Goal: Information Seeking & Learning: Check status

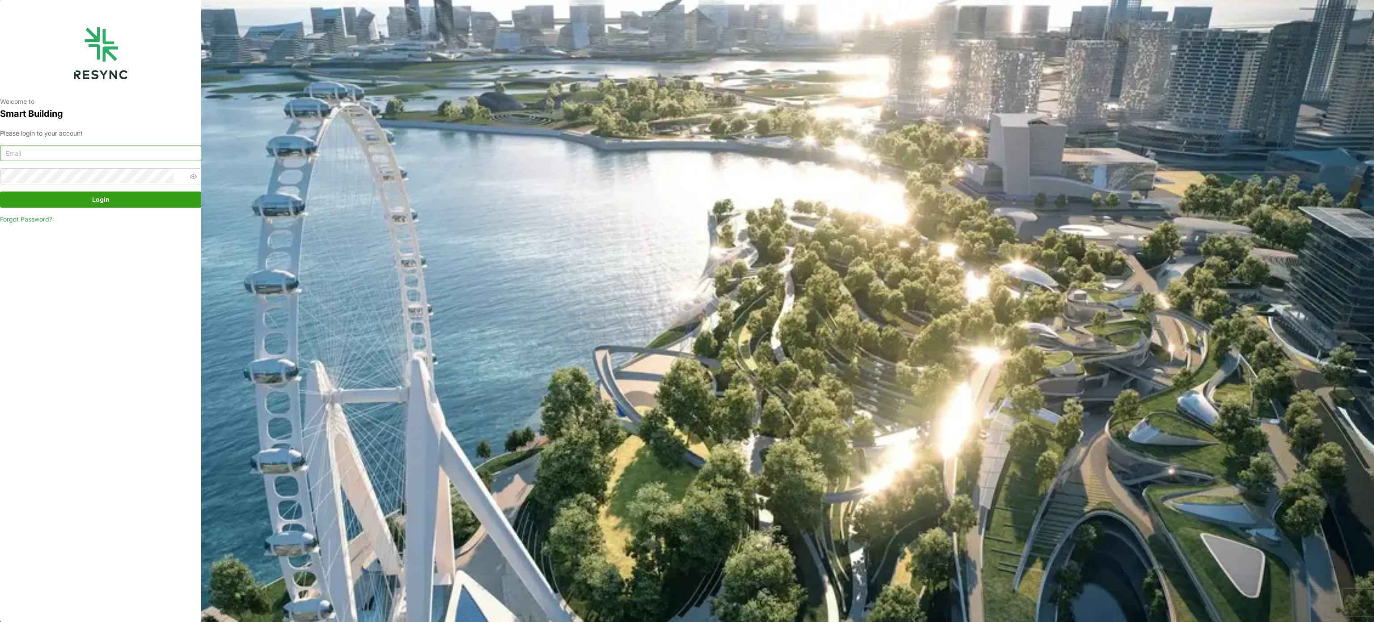
type input "murugesan.saravana@chuanlimengineering.com"
click at [91, 208] on div "Please login to your account murugesan.saravana@chuanlimengineering.com Login F…" at bounding box center [100, 176] width 201 height 96
click at [115, 195] on span "Login" at bounding box center [101, 199] width 184 height 15
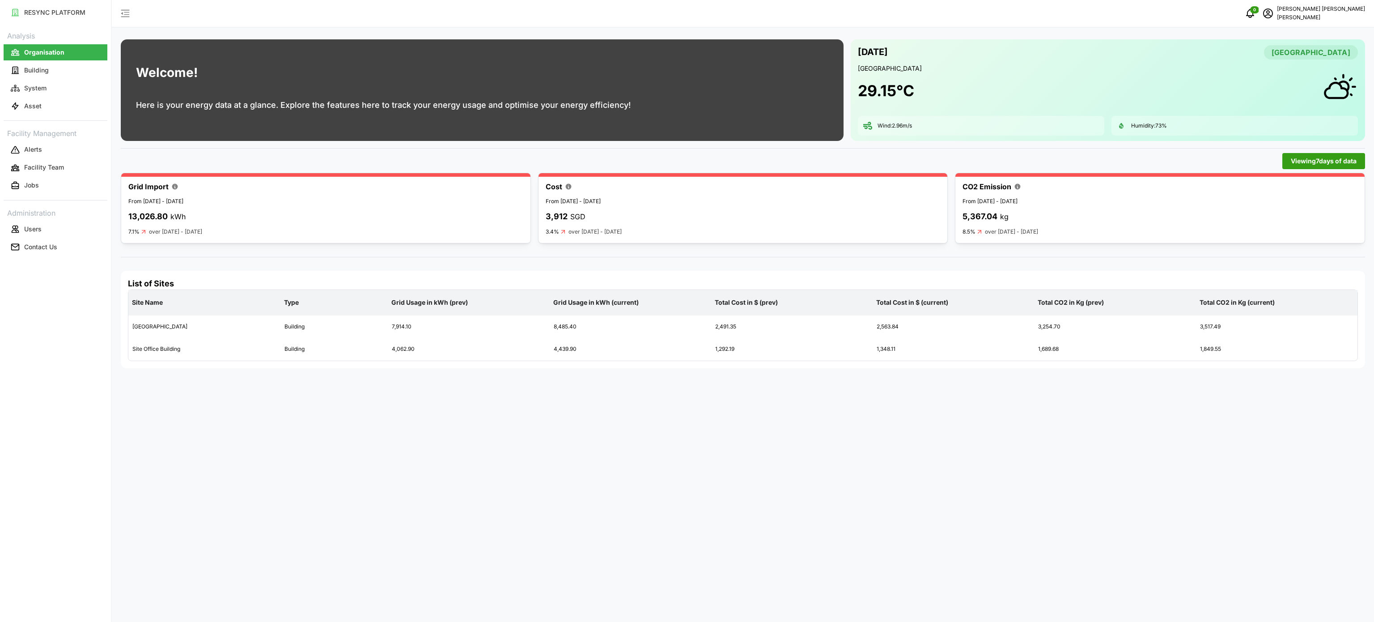
click at [58, 116] on div "Analysis Organisation Building System Asset Facility Management Alerts Facility…" at bounding box center [56, 142] width 104 height 227
click at [63, 106] on button "Asset" at bounding box center [56, 106] width 104 height 16
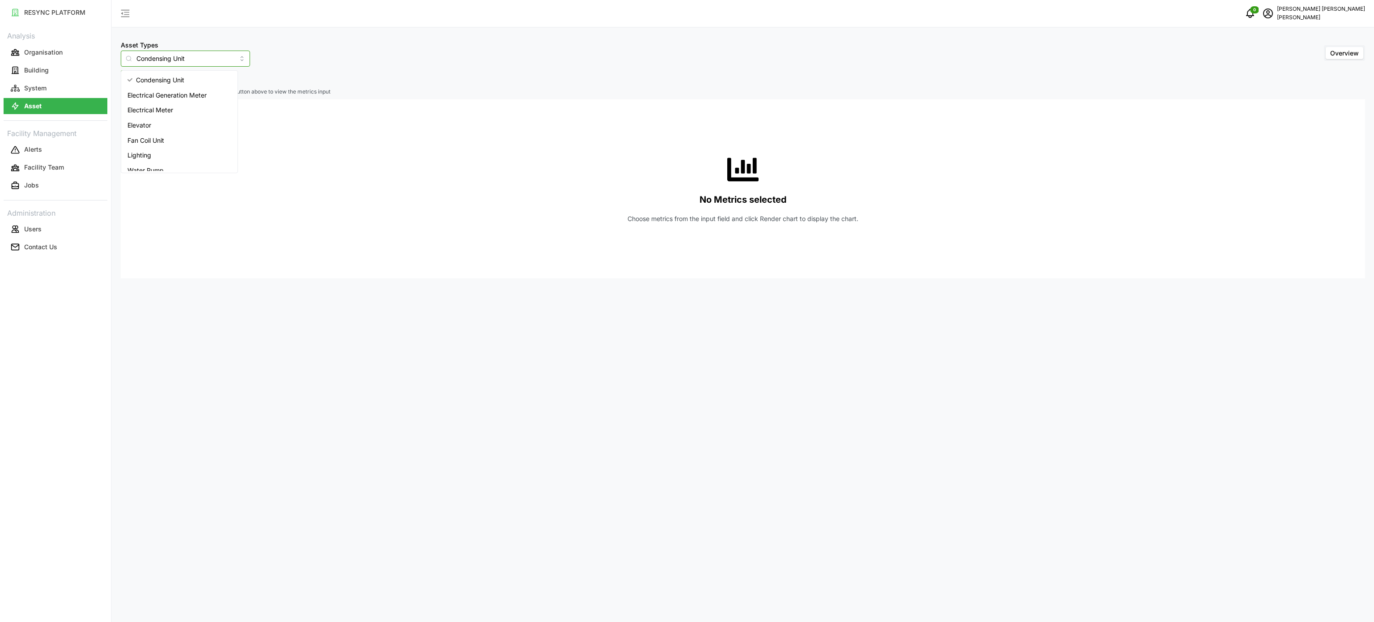
click at [234, 58] on input "Condensing Unit" at bounding box center [185, 59] width 129 height 16
click at [173, 114] on span "Electrical Meter" at bounding box center [151, 110] width 46 height 10
type input "Electrical Meter"
click at [188, 73] on span "Select Locations/Assets" at bounding box center [166, 78] width 74 height 15
click at [132, 118] on icon at bounding box center [132, 118] width 7 height 7
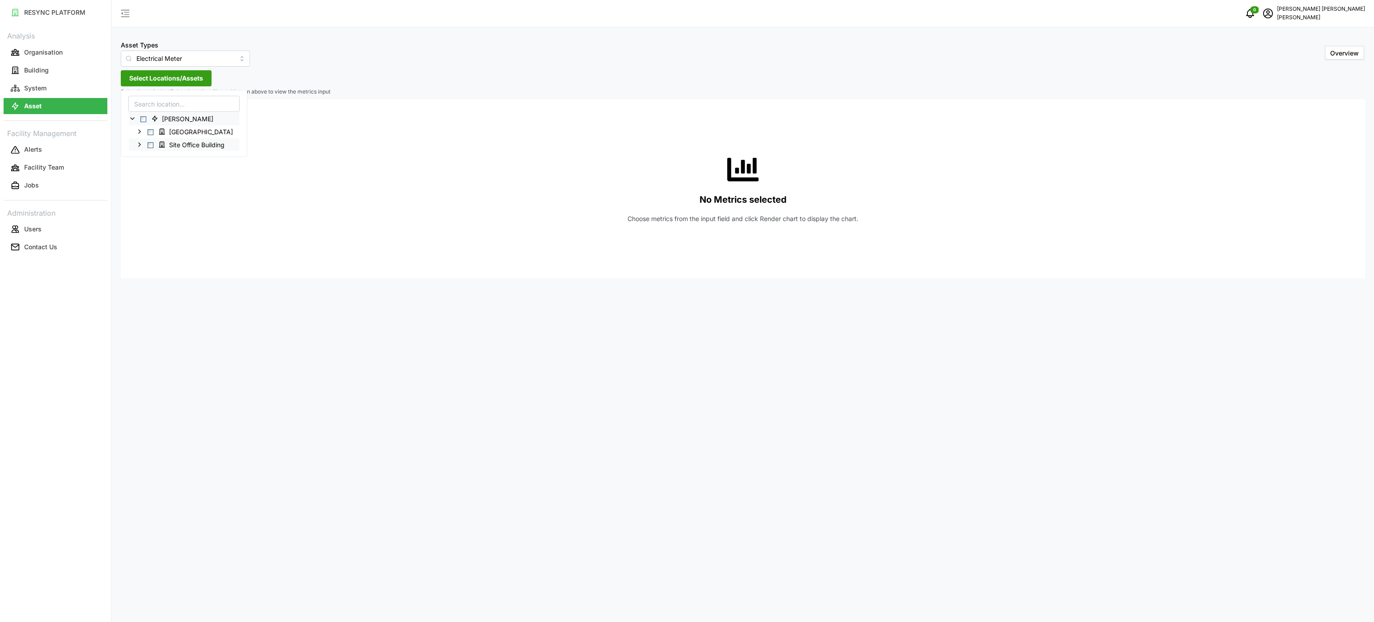
click at [141, 144] on icon at bounding box center [139, 144] width 7 height 7
click at [149, 157] on icon at bounding box center [146, 157] width 7 height 7
click at [154, 170] on polyline at bounding box center [154, 170] width 2 height 4
click at [162, 208] on icon at bounding box center [160, 208] width 7 height 7
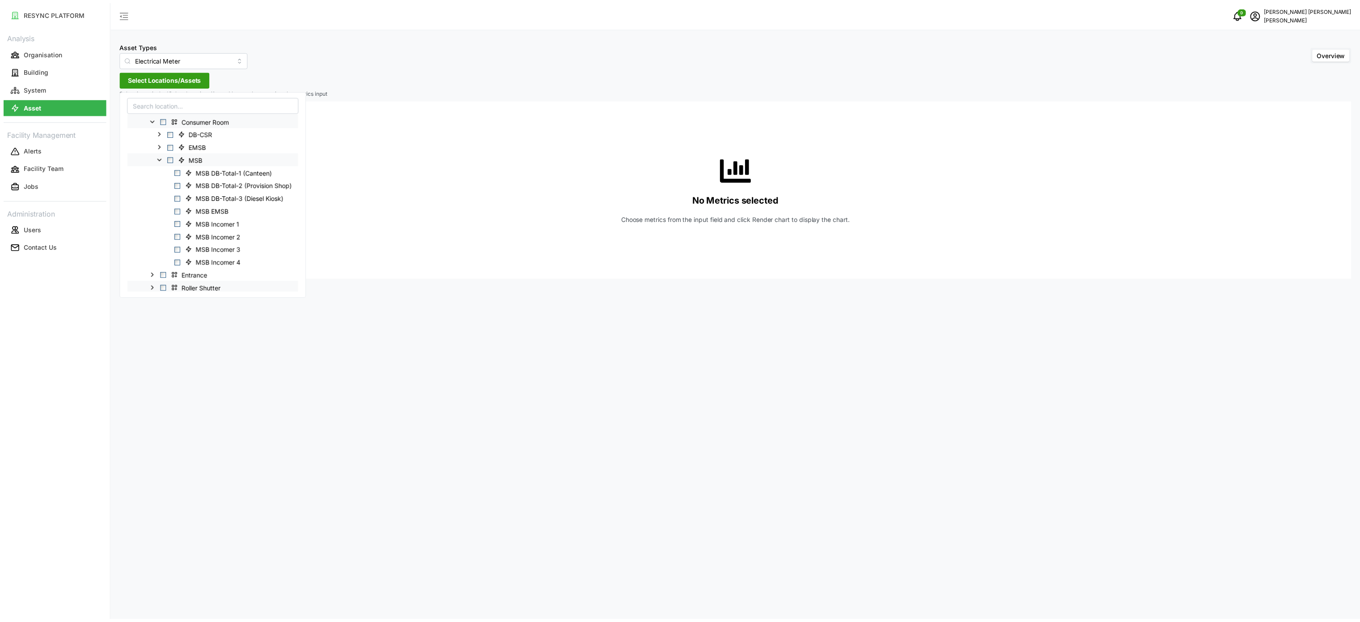
scroll to position [89, 0]
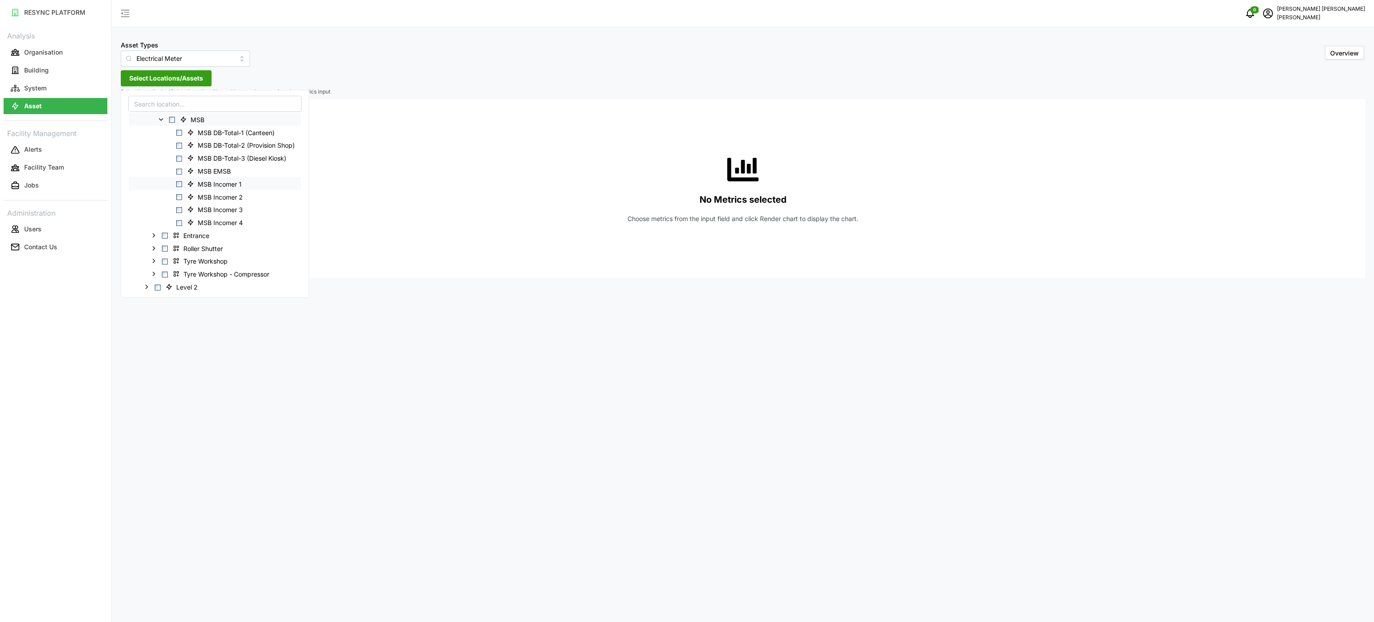
click at [177, 187] on span "Select MSB Incomer 1" at bounding box center [179, 184] width 6 height 6
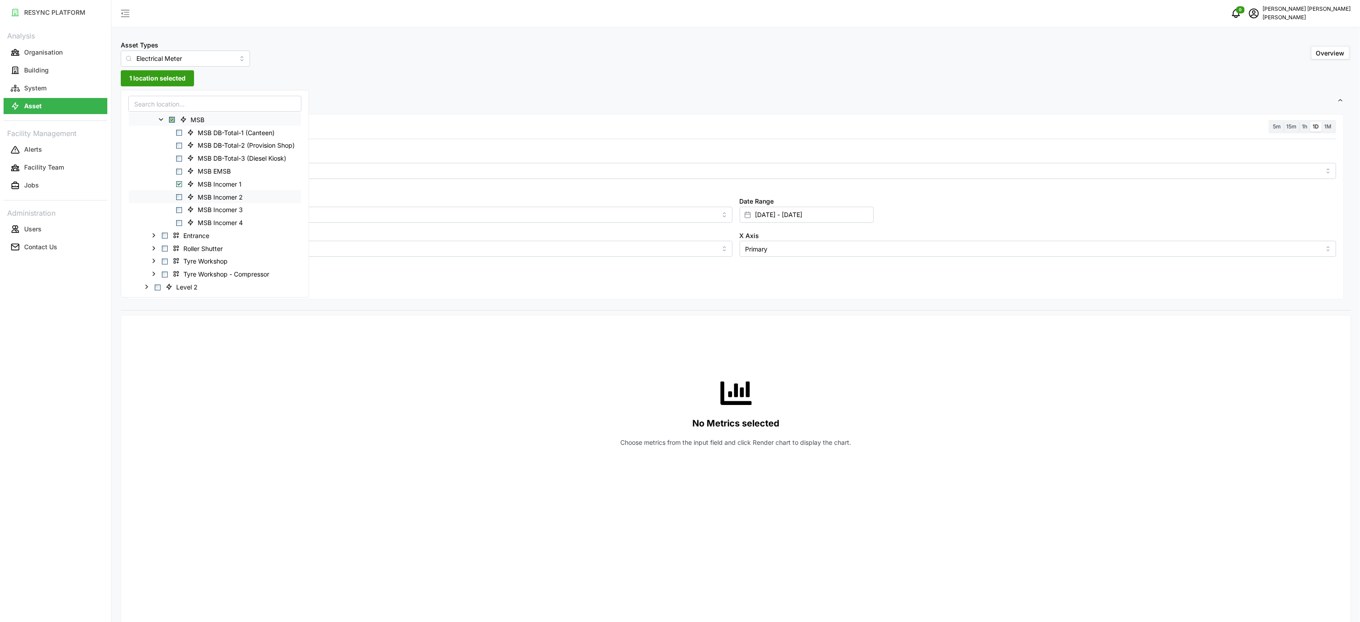
click at [181, 196] on span "Select MSB Incomer 2" at bounding box center [179, 197] width 6 height 6
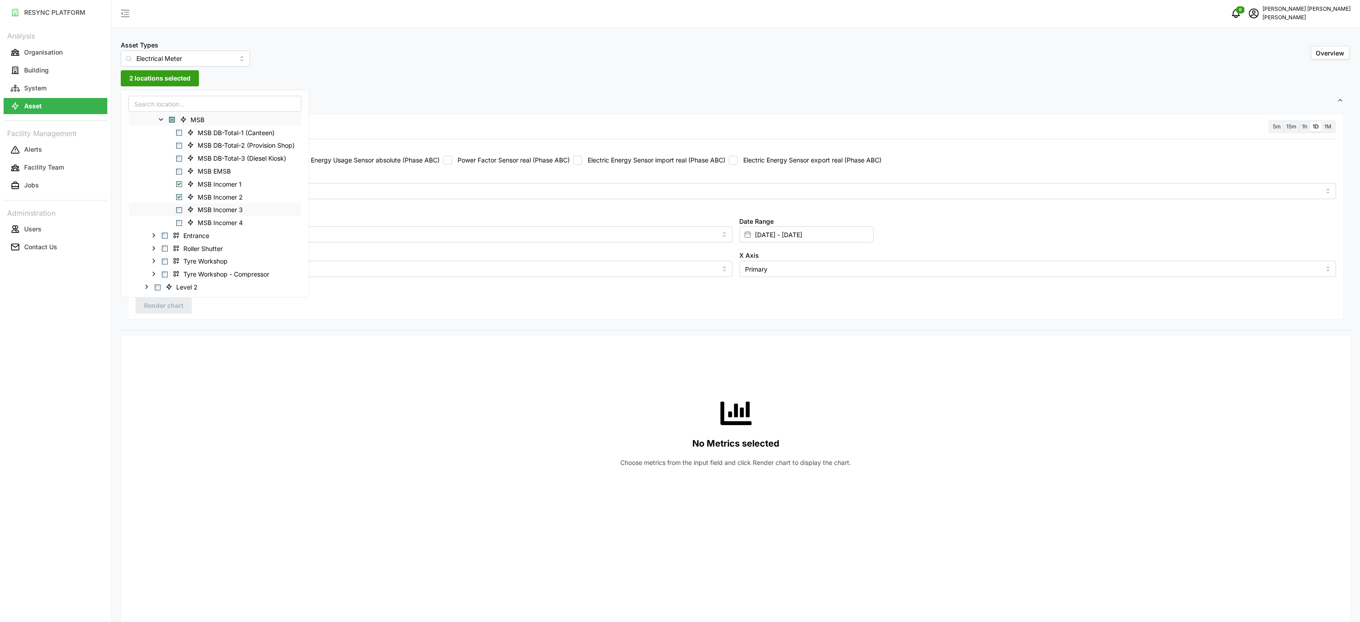
click at [178, 213] on span "Select MSB Incomer 3" at bounding box center [179, 210] width 6 height 6
click at [178, 221] on span "Select MSB Incomer 4" at bounding box center [179, 223] width 6 height 6
click at [299, 354] on div "No Metrics selected Choose metrics from the input field and click Render chart …" at bounding box center [736, 432] width 1201 height 179
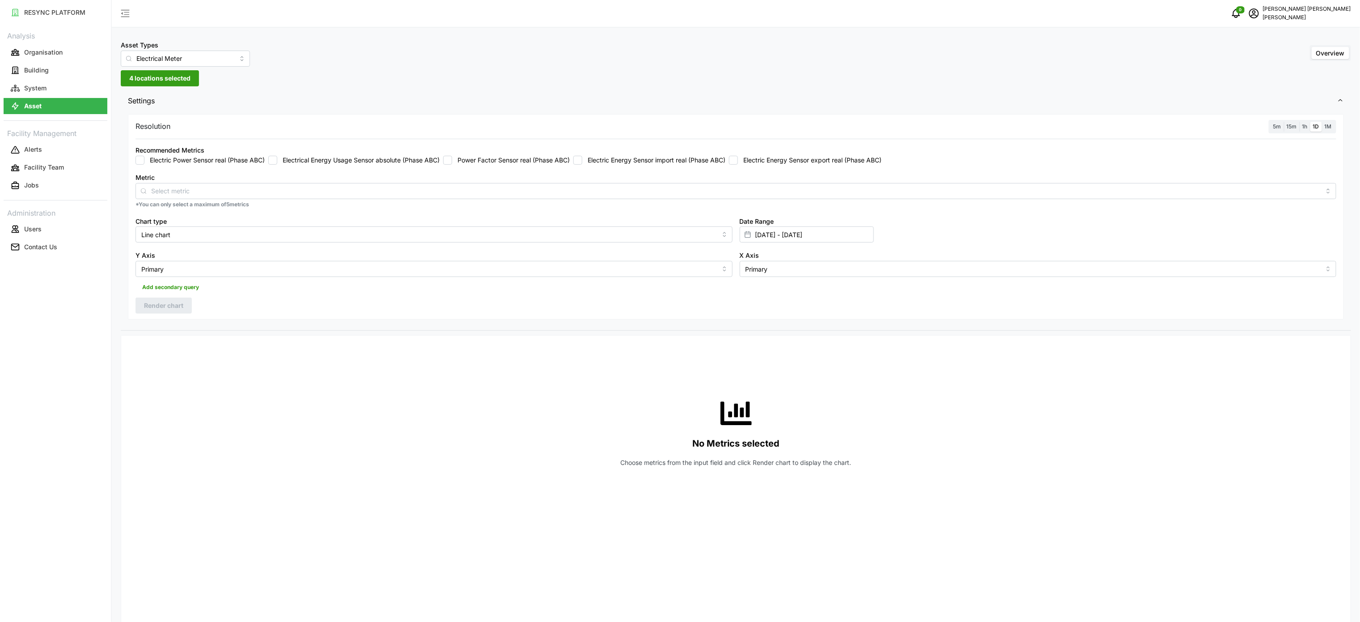
click at [605, 163] on label "Electric Energy Sensor import real (Phase ABC)" at bounding box center [653, 160] width 143 height 9
click at [582, 163] on input "Electric Energy Sensor import real (Phase ABC)" at bounding box center [578, 160] width 9 height 9
checkbox input "true"
click at [822, 239] on input "[DATE] - [DATE]" at bounding box center [807, 234] width 134 height 16
click at [760, 342] on button "6" at bounding box center [759, 342] width 16 height 16
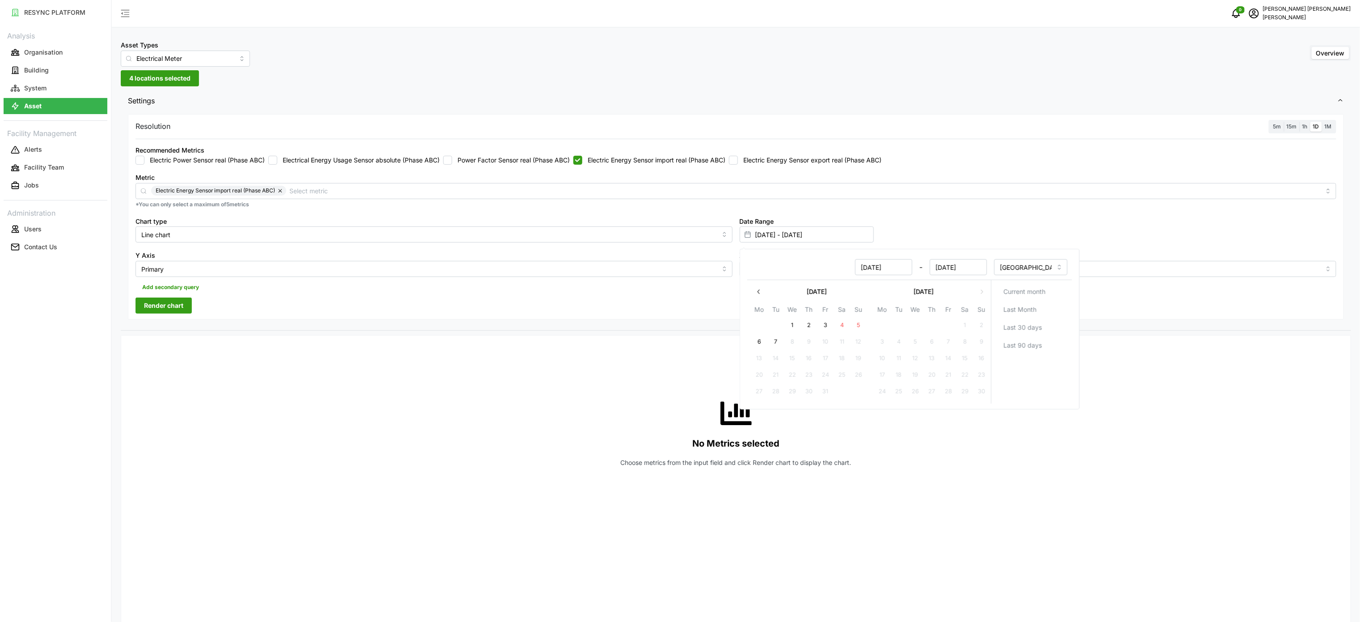
type input "[DATE] - [DATE]"
type input "[DATE]"
click at [760, 342] on button "6" at bounding box center [759, 342] width 16 height 16
type input "[DATE] - [DATE]"
type input "[DATE]"
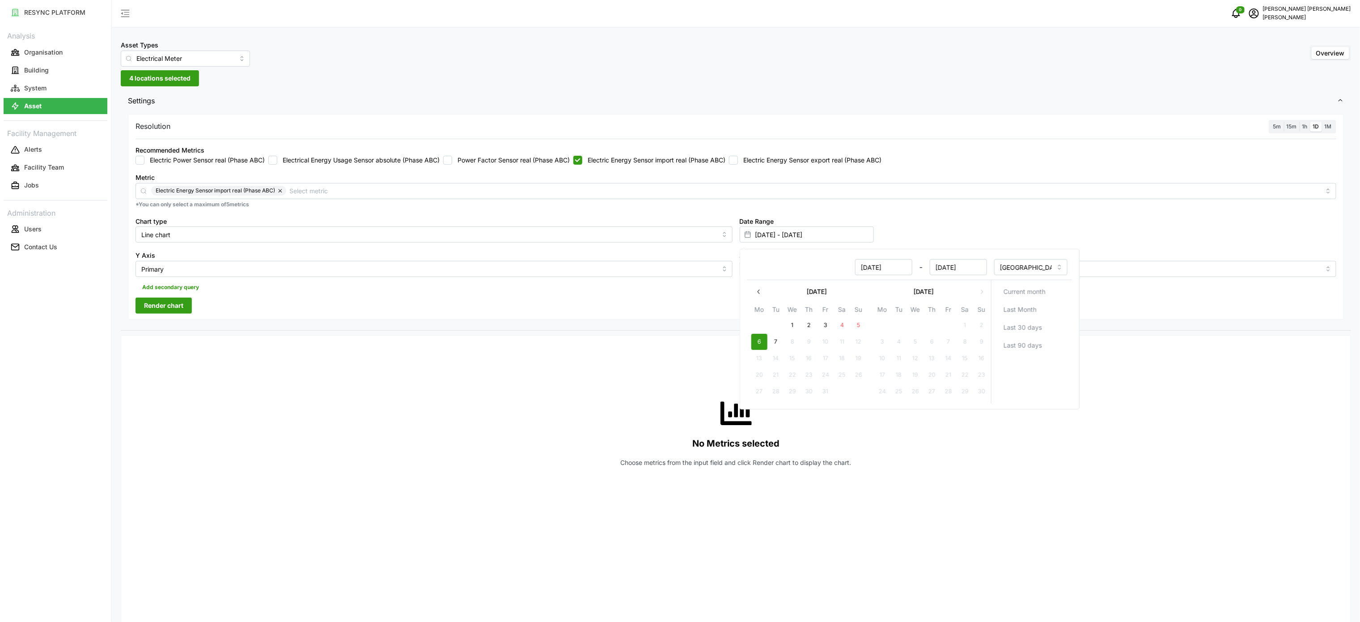
click at [724, 346] on div "No Metrics selected Choose metrics from the input field and click Render chart …" at bounding box center [736, 432] width 1201 height 179
click at [174, 304] on span "Render chart" at bounding box center [163, 305] width 39 height 15
click at [1304, 126] on span "1h" at bounding box center [1305, 126] width 5 height 7
click at [1300, 122] on input "1h" at bounding box center [1300, 122] width 0 height 0
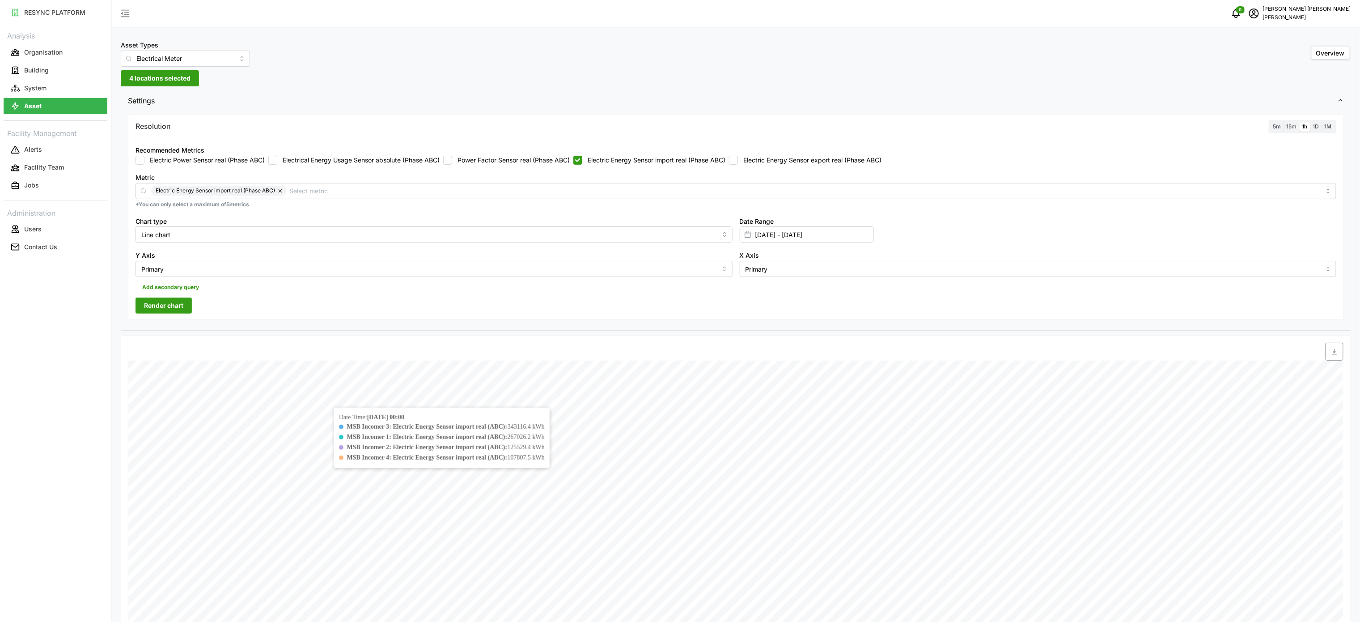
click at [165, 298] on div "Resolution 5m 15m 1h 1D 1M Recommended Metrics Electric Power Sensor real (Phas…" at bounding box center [736, 217] width 1216 height 206
click at [172, 308] on span "Render chart" at bounding box center [163, 305] width 39 height 15
click at [1339, 353] on span "button" at bounding box center [1334, 351] width 17 height 17
click at [716, 165] on label "Electric Energy Sensor import real (Phase ABC)" at bounding box center [653, 160] width 143 height 9
click at [582, 165] on input "Electric Energy Sensor import real (Phase ABC)" at bounding box center [578, 160] width 9 height 9
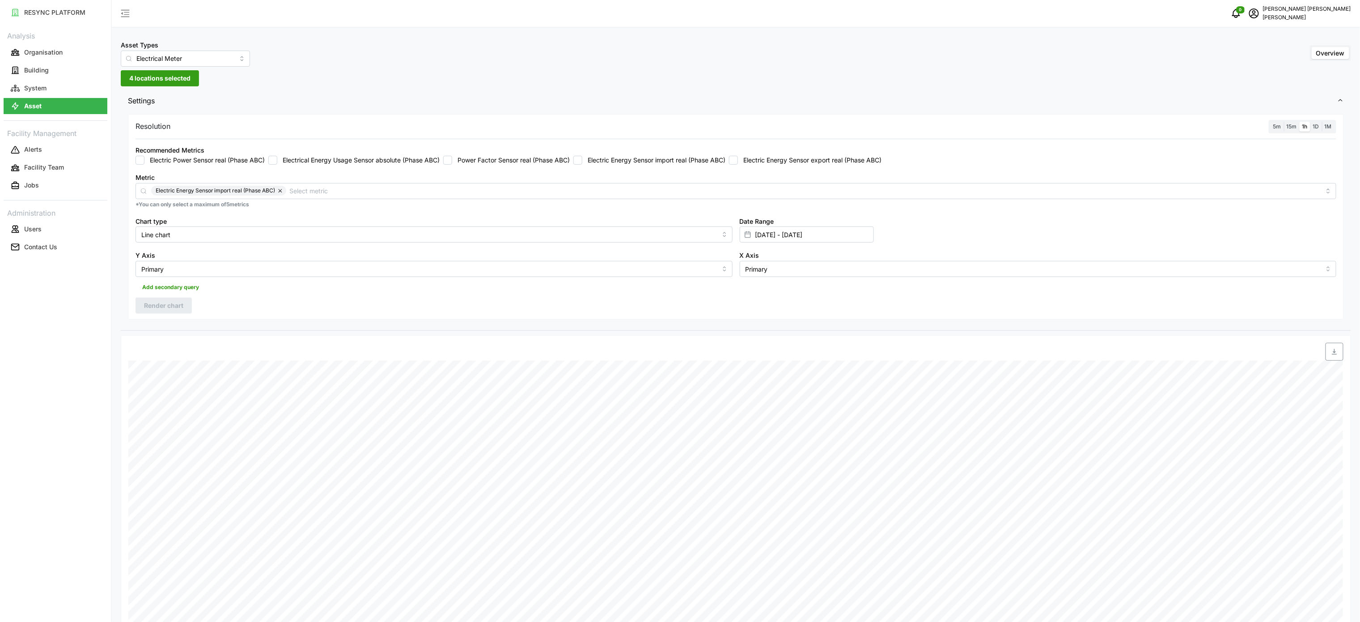
checkbox input "false"
click at [747, 157] on label "Electric Energy Sensor export real (Phase ABC)" at bounding box center [810, 160] width 144 height 9
click at [738, 157] on input "Electric Energy Sensor export real (Phase ABC)" at bounding box center [733, 160] width 9 height 9
checkbox input "true"
click at [167, 315] on div "Resolution 5m 15m 1h 1D 1M Recommended Metrics Electric Power Sensor real (Phas…" at bounding box center [736, 217] width 1216 height 206
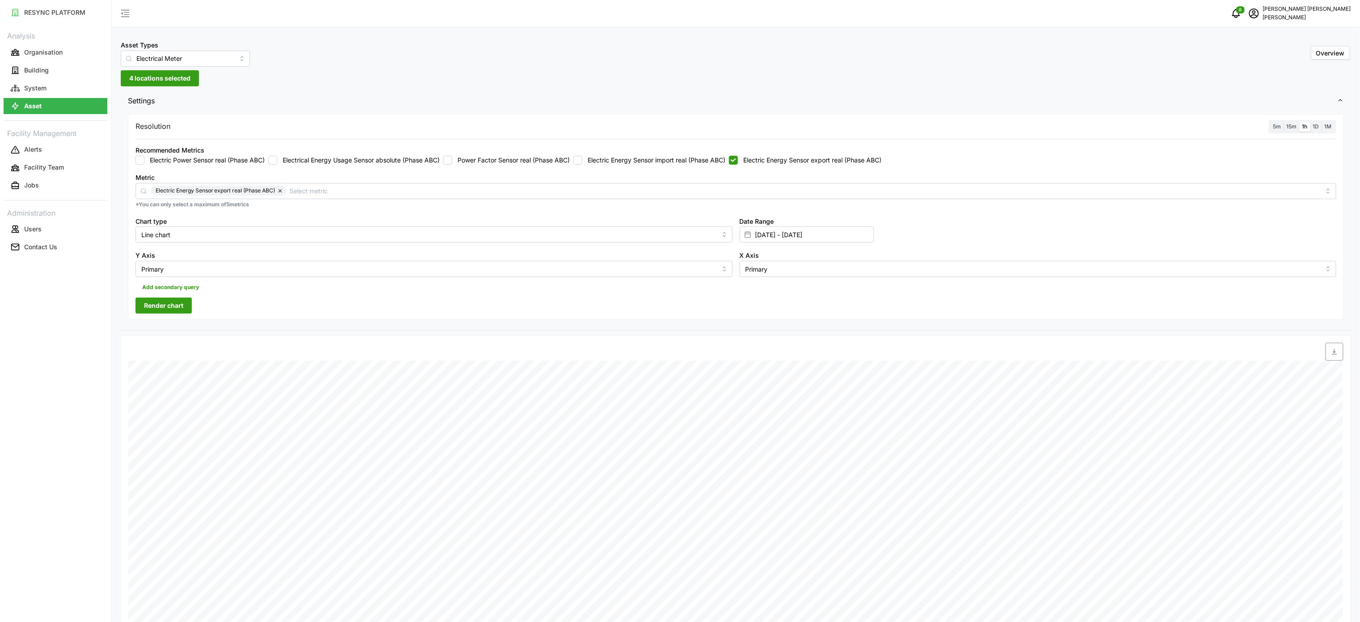
click at [174, 309] on span "Render chart" at bounding box center [163, 305] width 39 height 15
click at [1334, 350] on icon "button" at bounding box center [1334, 351] width 7 height 7
